Goal: Task Accomplishment & Management: Complete application form

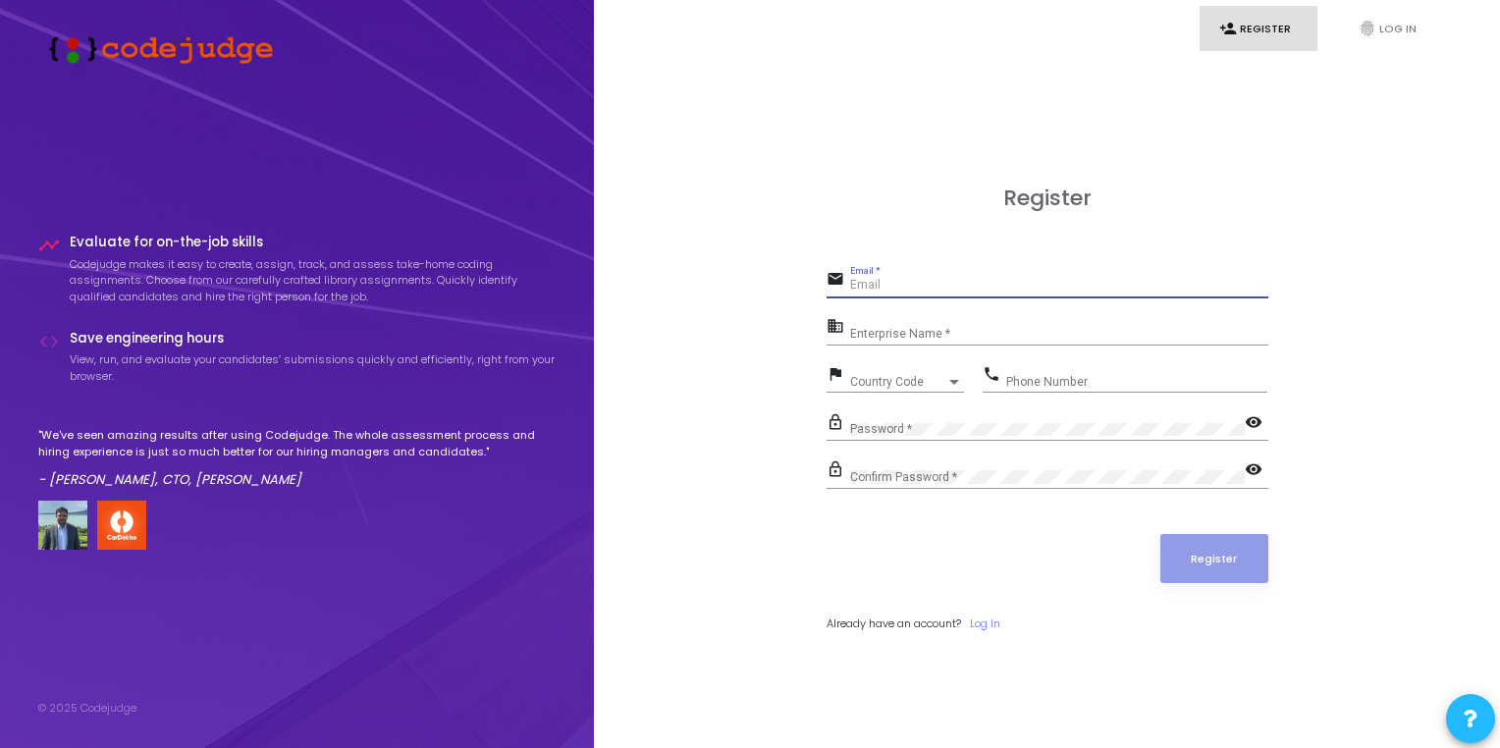
click at [956, 281] on input "Email *" at bounding box center [1059, 286] width 418 height 14
click at [898, 327] on input "Enterprise Name *" at bounding box center [1059, 334] width 418 height 14
click at [719, 249] on div "Register email Email * Required field business Enterprise Name * Required field…" at bounding box center [1046, 431] width 863 height 748
click at [793, 169] on div "Register email Email * Required field business Enterprise Name * Required field…" at bounding box center [1046, 431] width 863 height 748
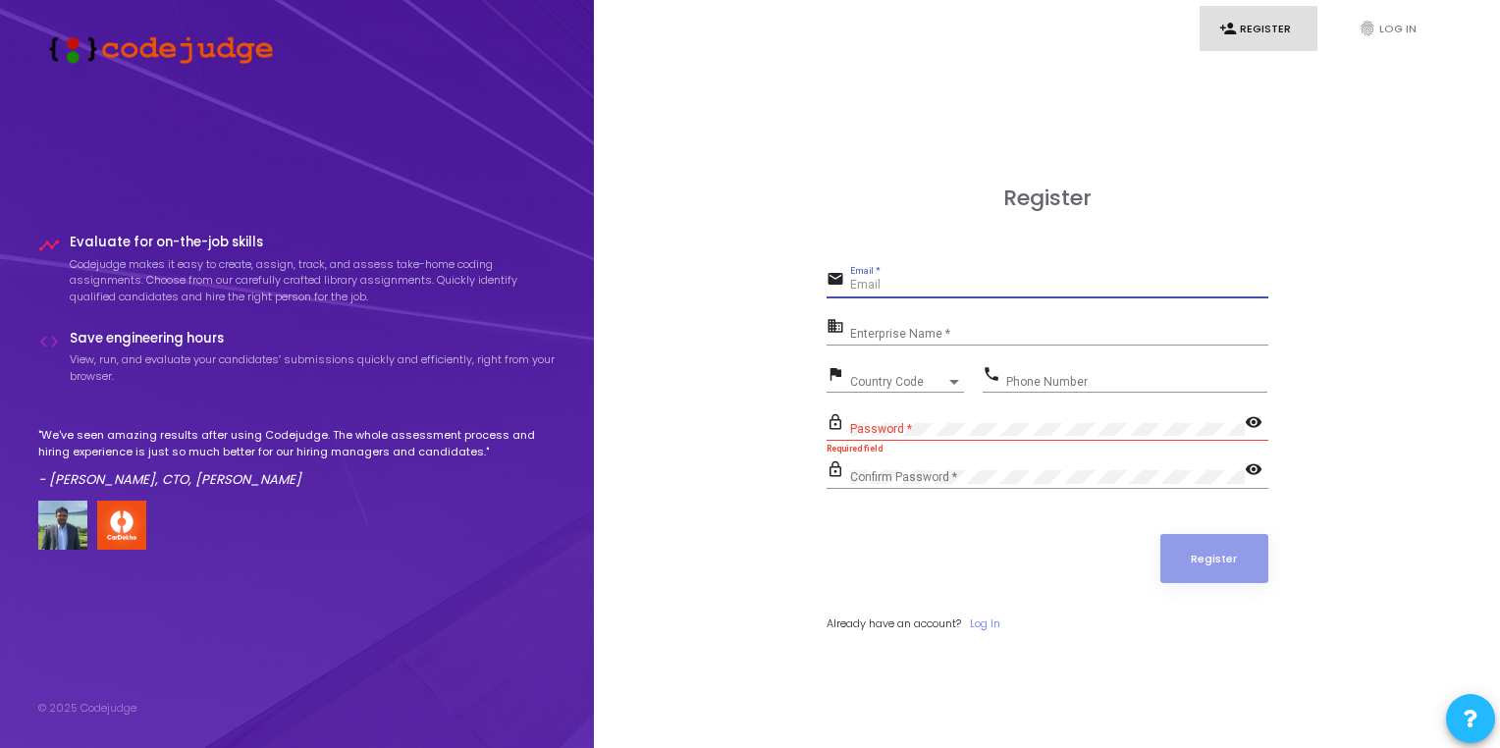
click at [914, 289] on input "Email *" at bounding box center [1059, 286] width 418 height 14
type input "[EMAIL_ADDRESS][DOMAIN_NAME]"
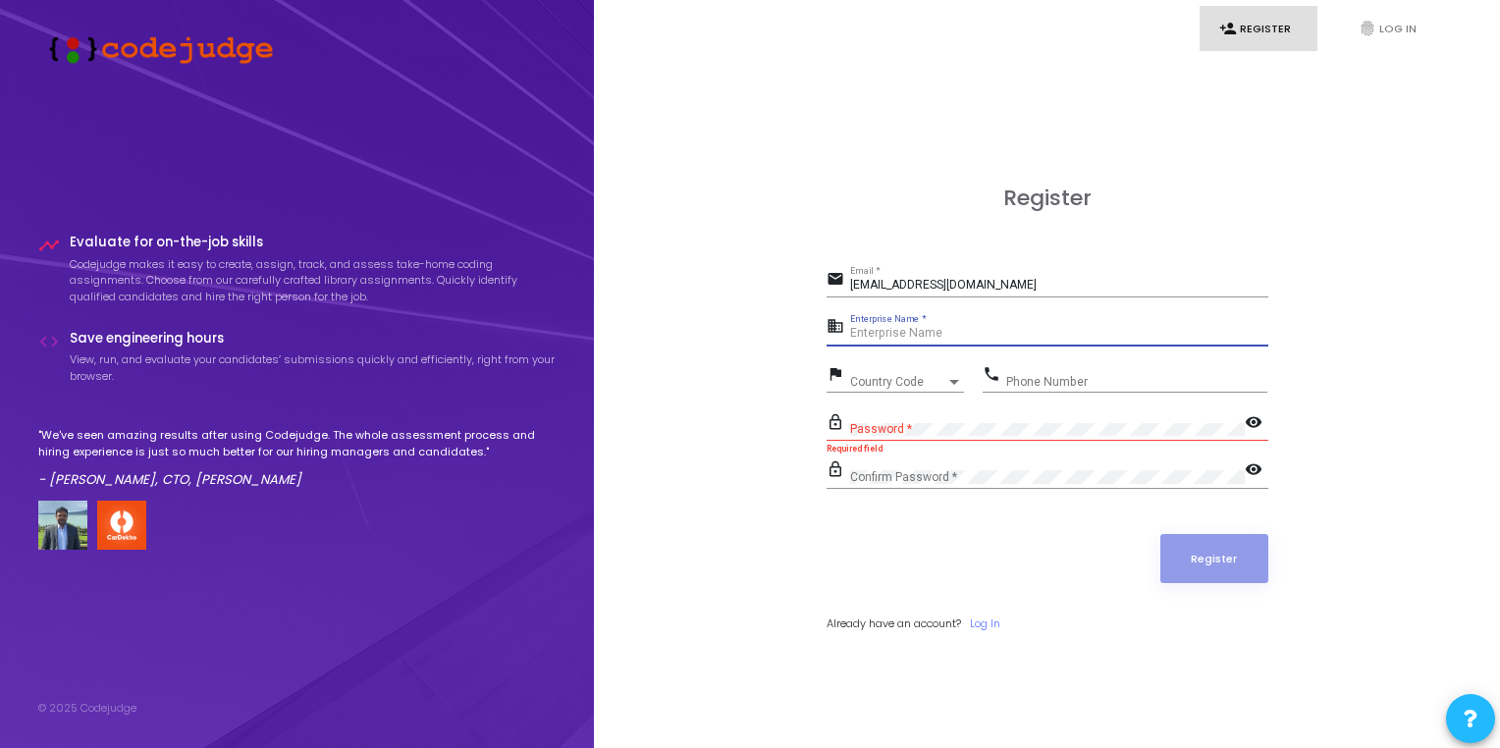
click at [912, 335] on input "Enterprise Name *" at bounding box center [1059, 334] width 418 height 14
type input "Payoneer"
click at [889, 385] on span "Country Code" at bounding box center [898, 382] width 96 height 12
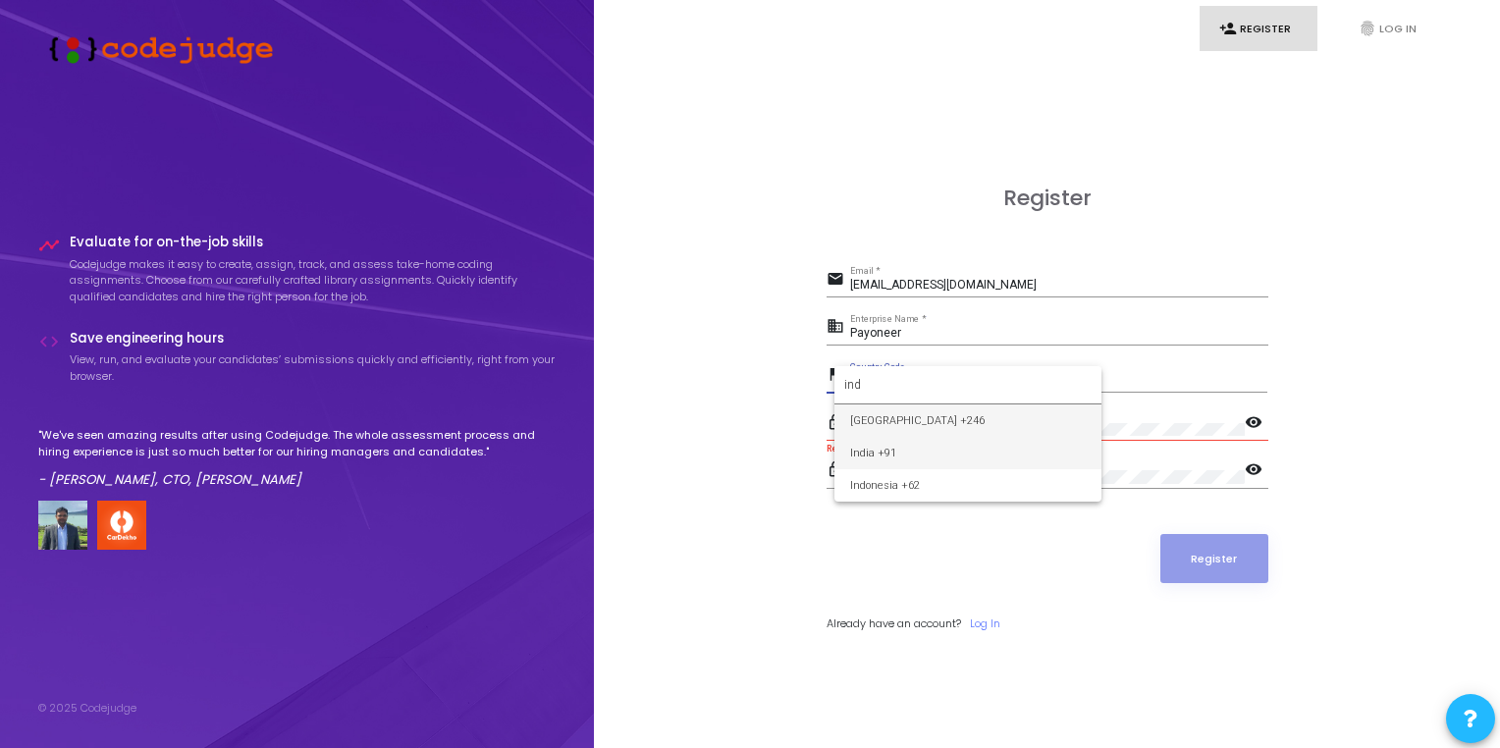
type input "ind"
click at [886, 450] on span "India +91" at bounding box center [968, 453] width 236 height 32
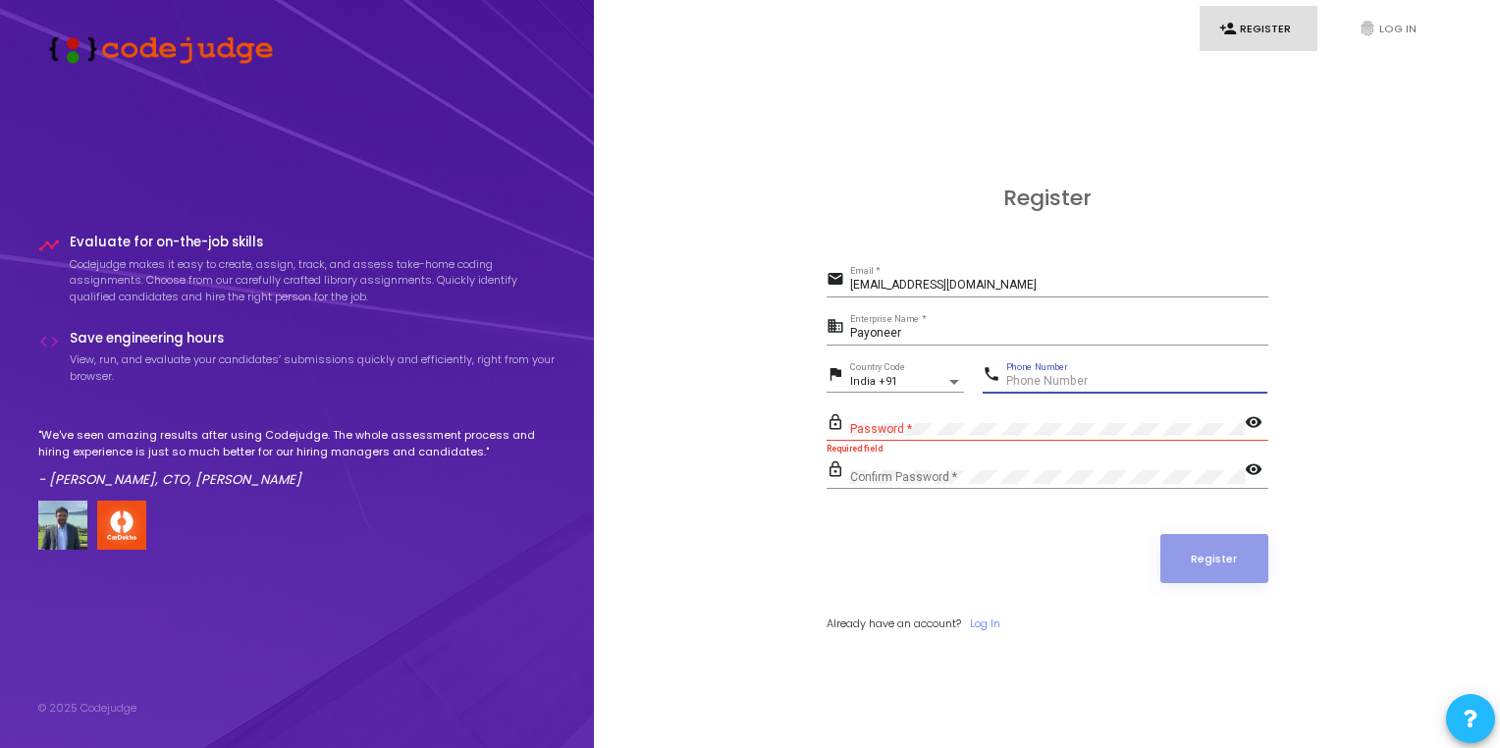
click at [1019, 386] on input "Phone Number" at bounding box center [1136, 382] width 261 height 14
type input "7455955865"
